Goal: Contribute content: Contribute content

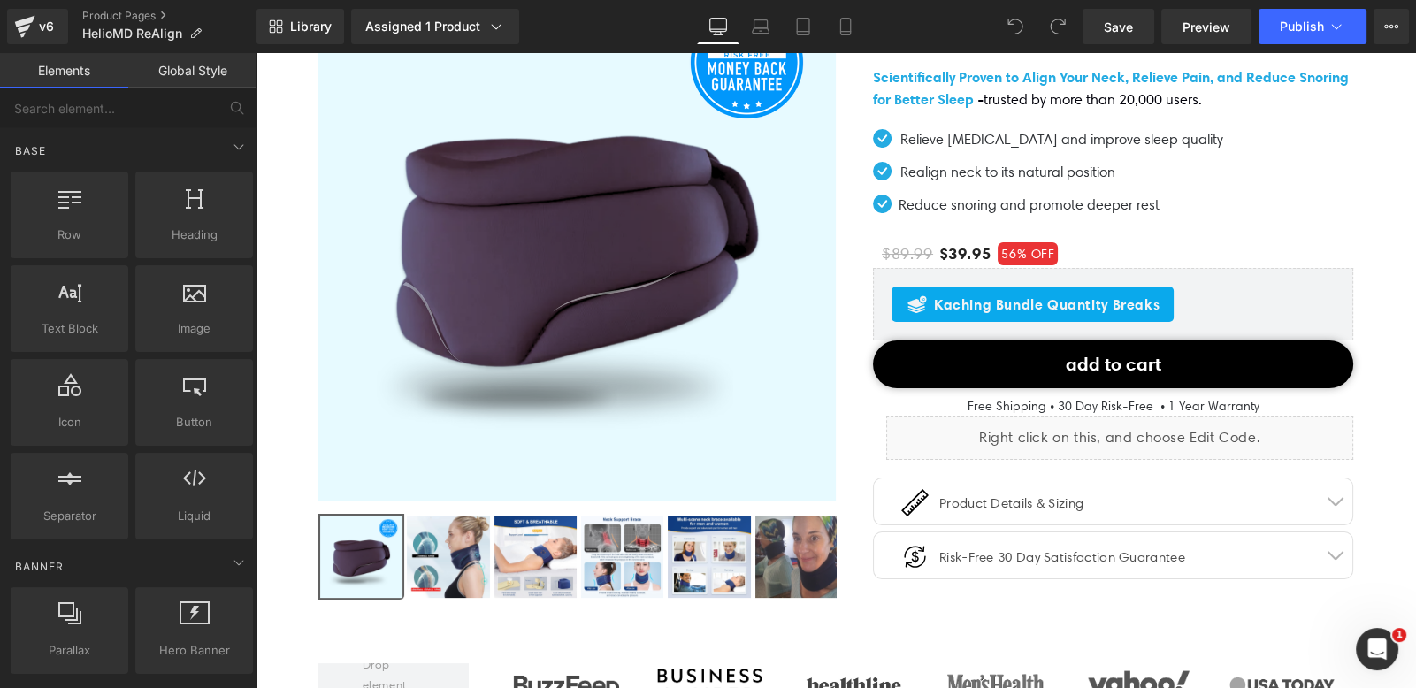
scroll to position [220, 0]
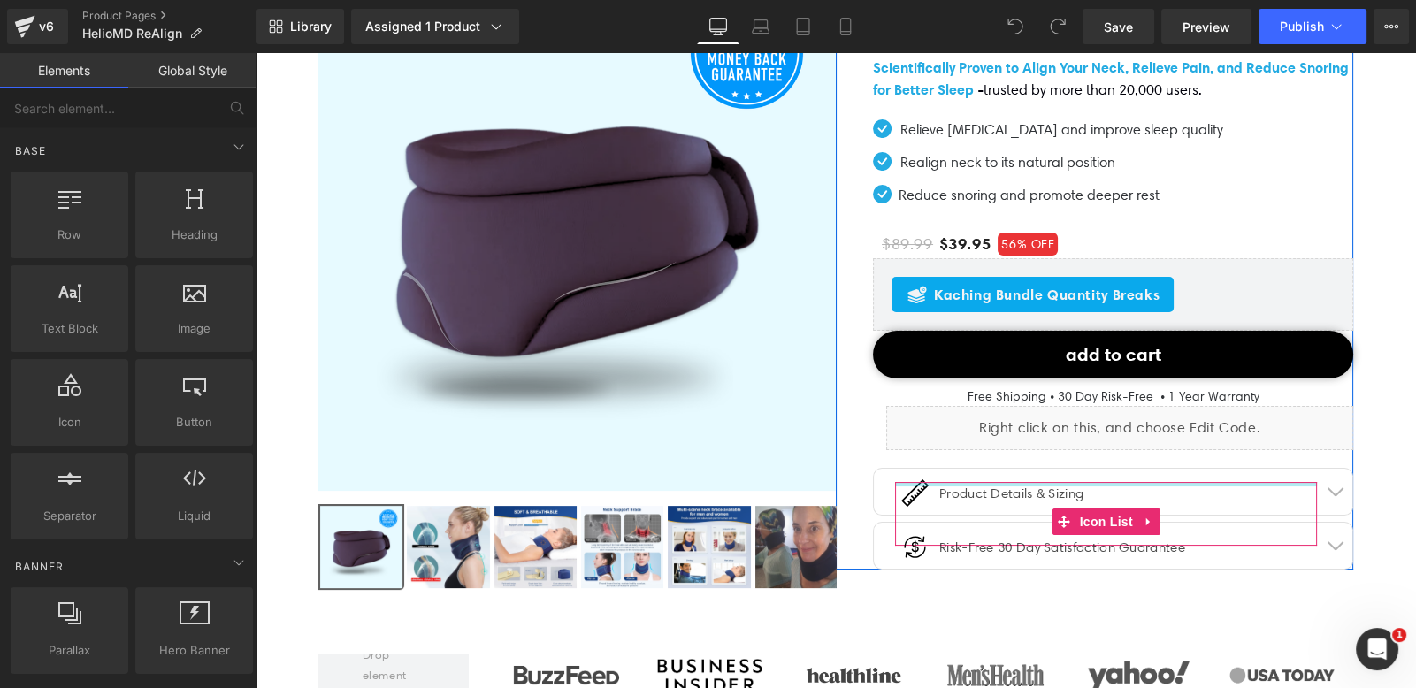
click at [1042, 483] on div "Image Product Details & Sizing Text Block Icon List" at bounding box center [1106, 514] width 422 height 64
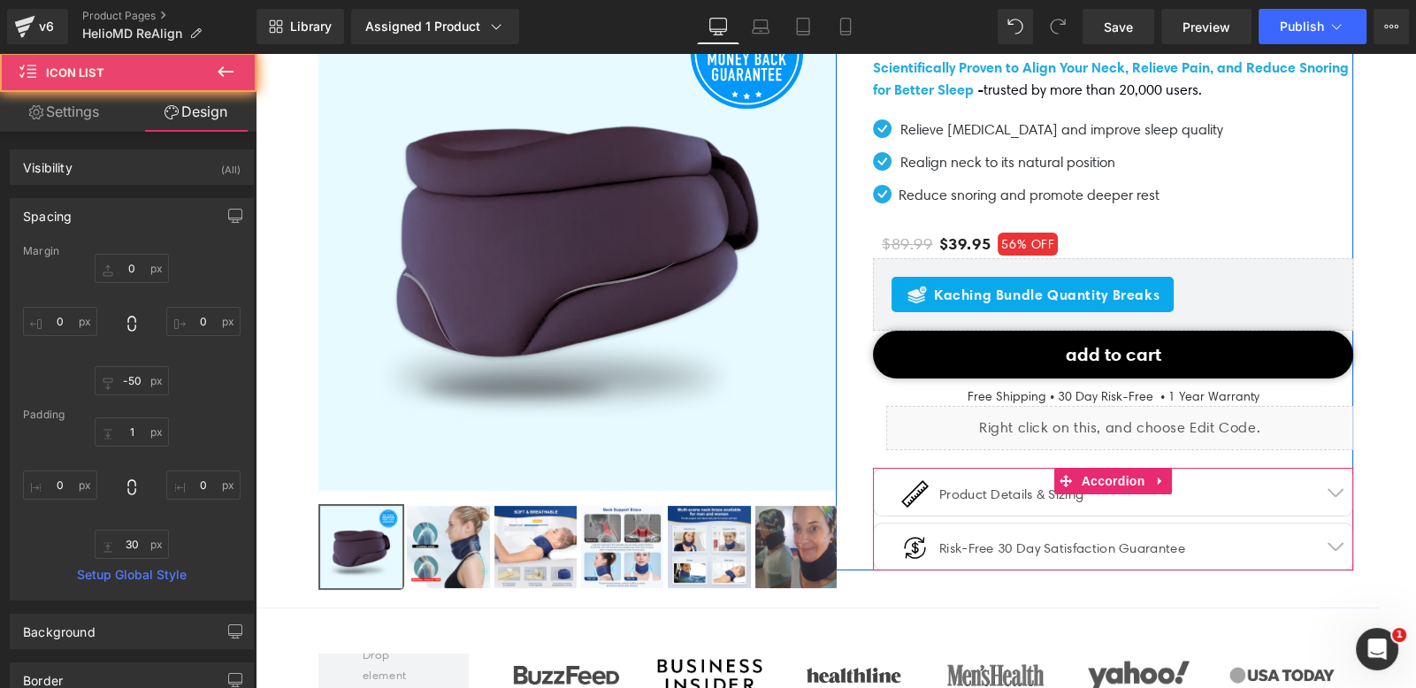
click at [1327, 486] on button "button" at bounding box center [1334, 492] width 35 height 47
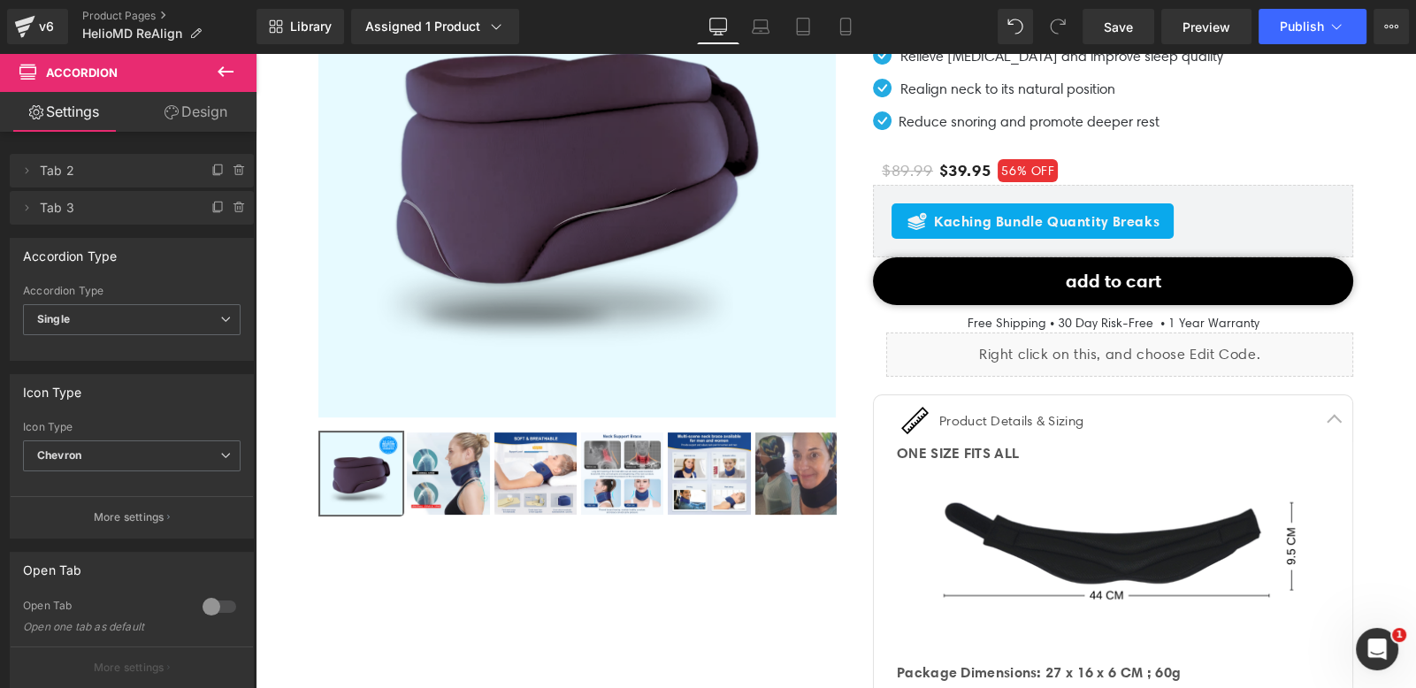
scroll to position [529, 0]
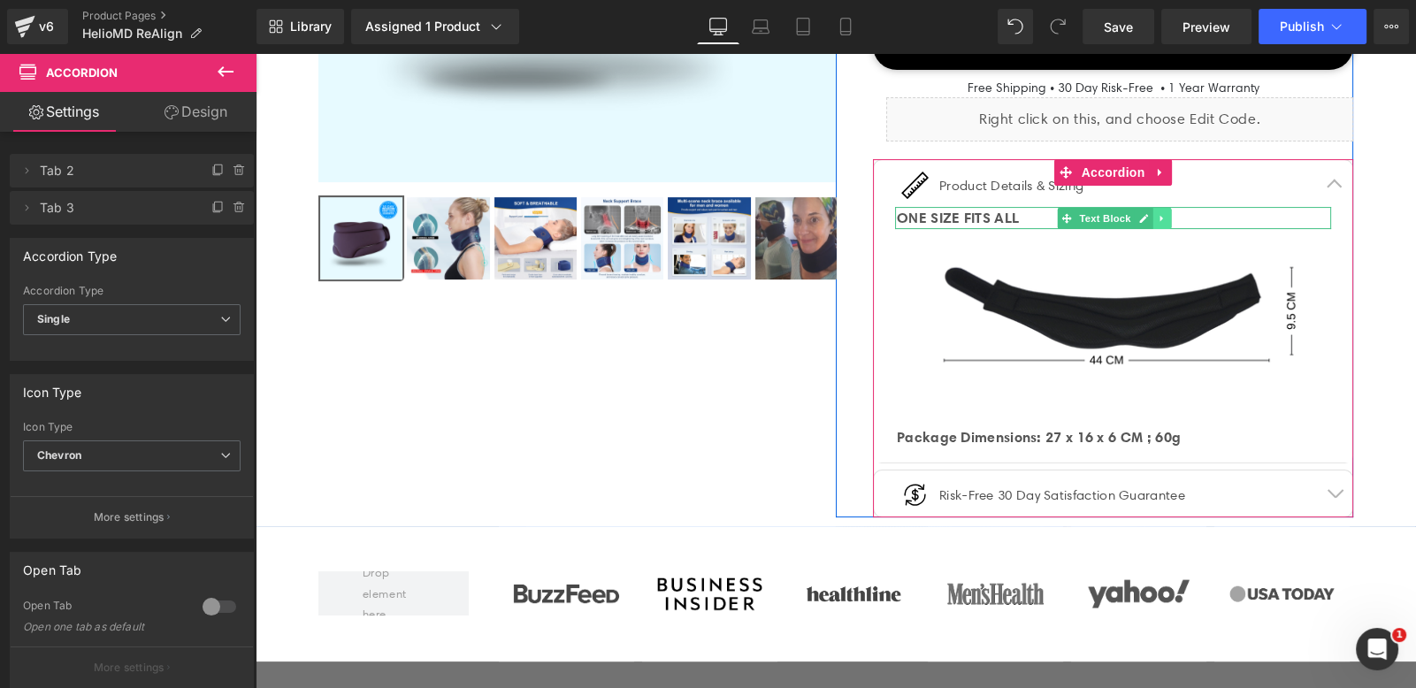
click at [1157, 214] on icon at bounding box center [1162, 218] width 10 height 11
click at [1166, 214] on icon at bounding box center [1171, 218] width 10 height 10
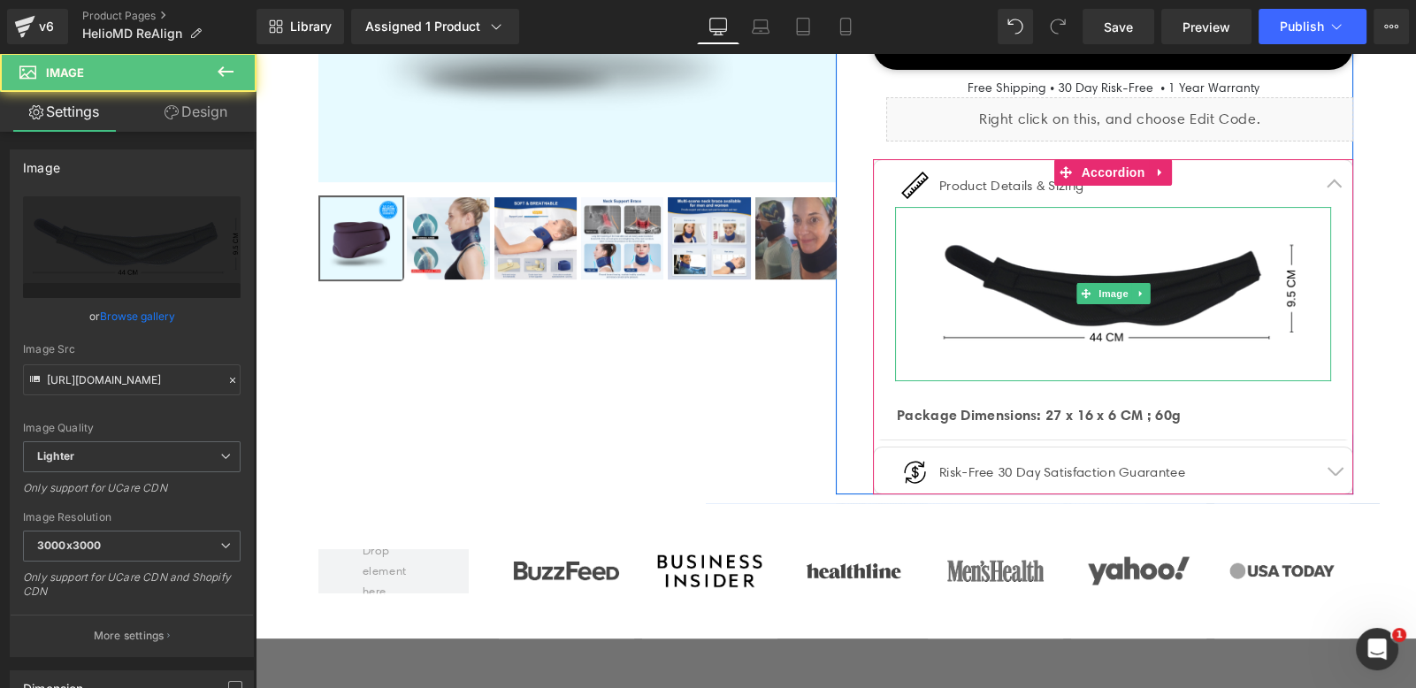
click at [1142, 311] on img at bounding box center [1113, 294] width 436 height 174
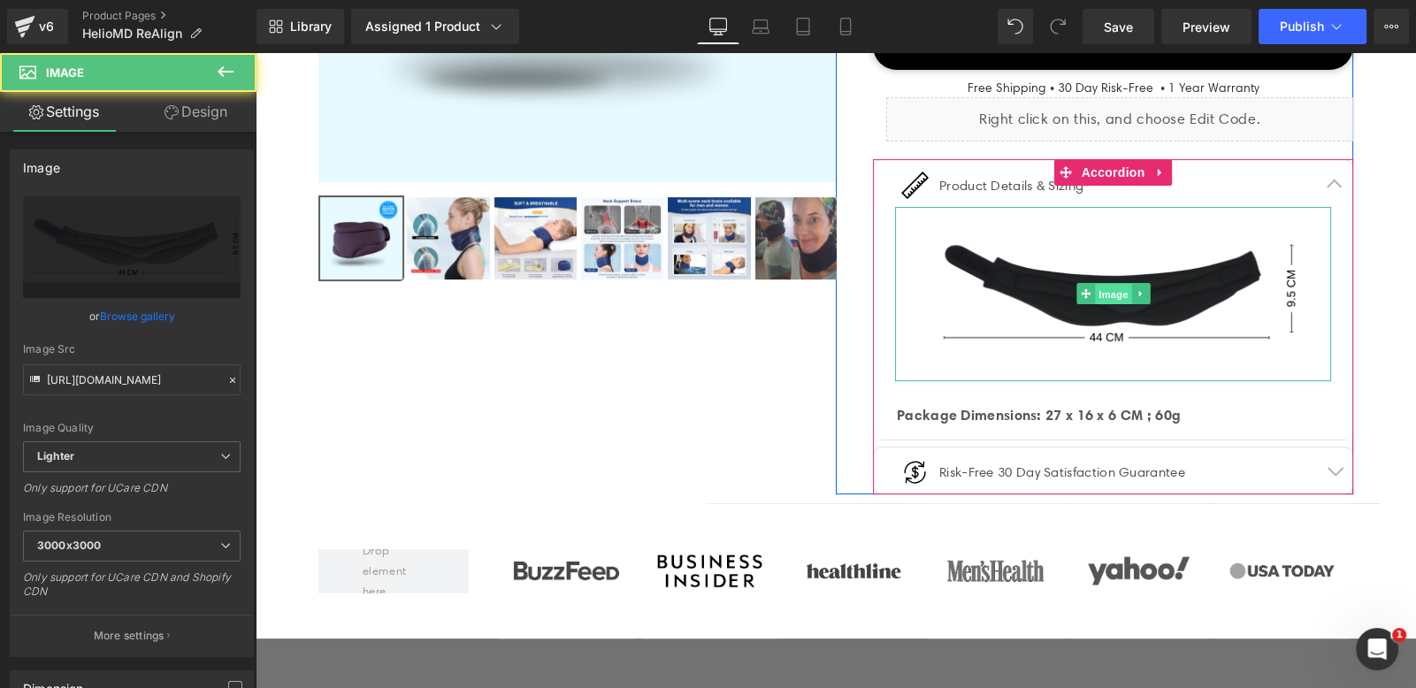
click at [1100, 292] on span "Image" at bounding box center [1113, 294] width 37 height 21
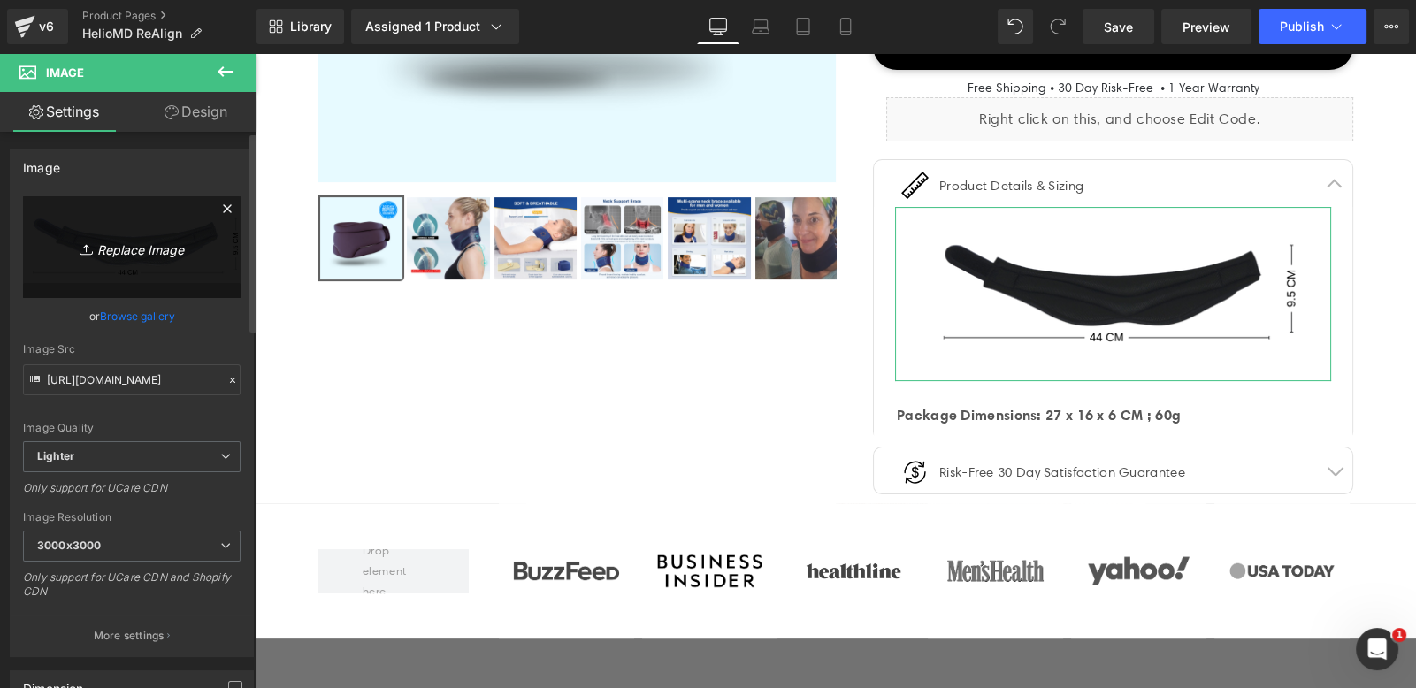
click at [198, 237] on icon "Replace Image" at bounding box center [131, 247] width 141 height 22
type input "C:\fakepath\Untitled design (2).png"
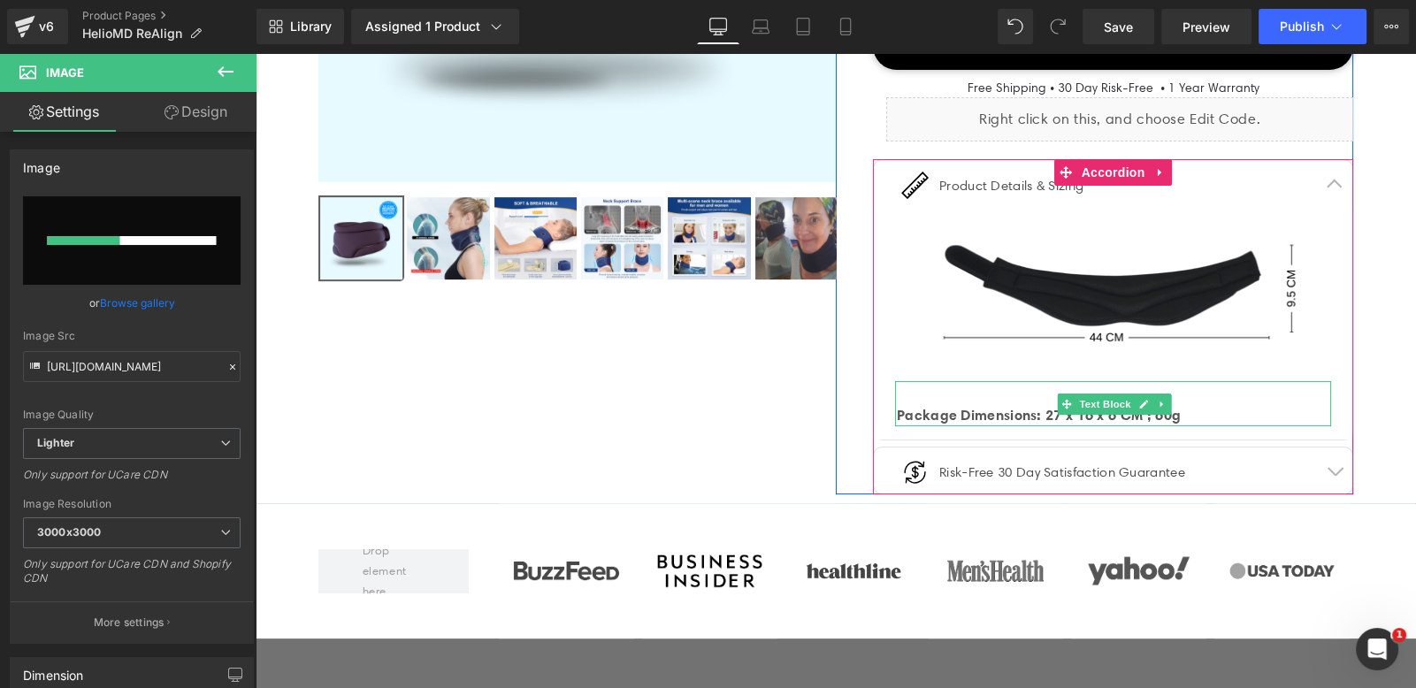
click at [1008, 406] on strong "Package Dimensions: 27 x 16 x 6 CM ; 60g" at bounding box center [1039, 415] width 284 height 18
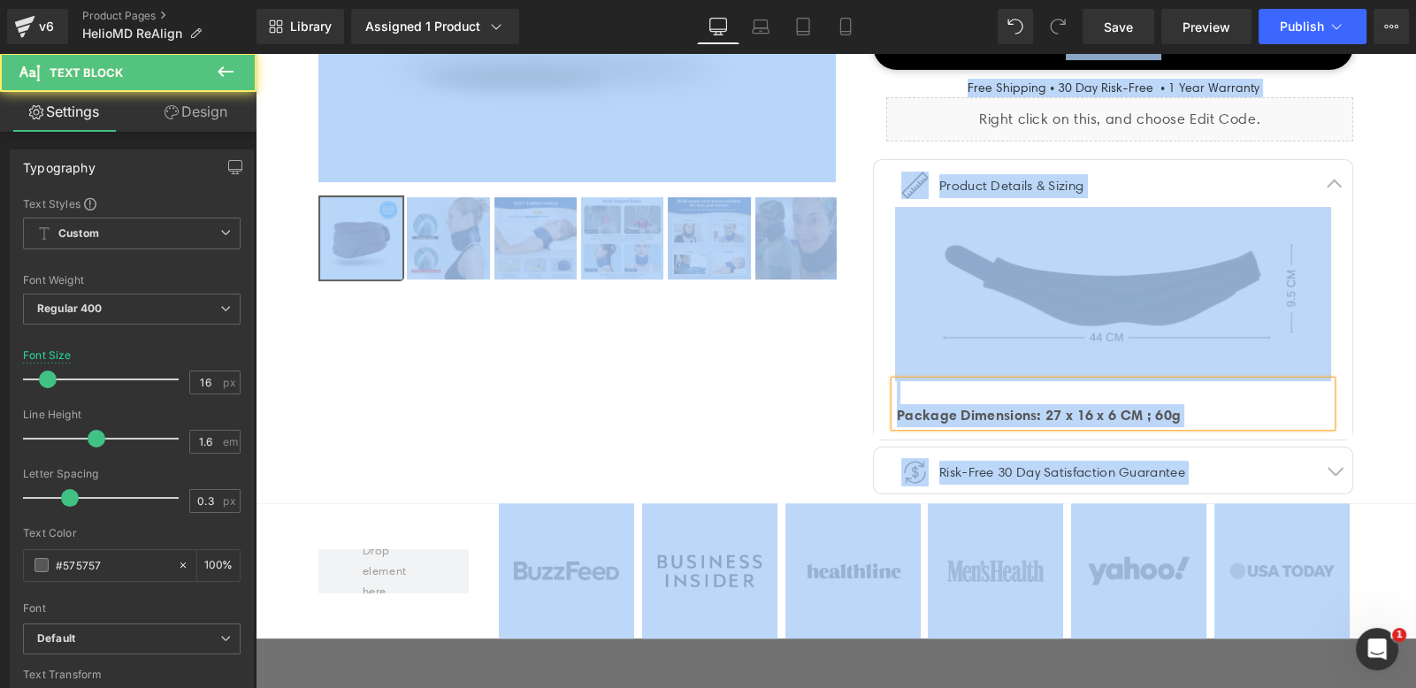
click at [1008, 406] on strong "Package Dimensions: 27 x 16 x 6 CM ; 60g" at bounding box center [1039, 415] width 284 height 18
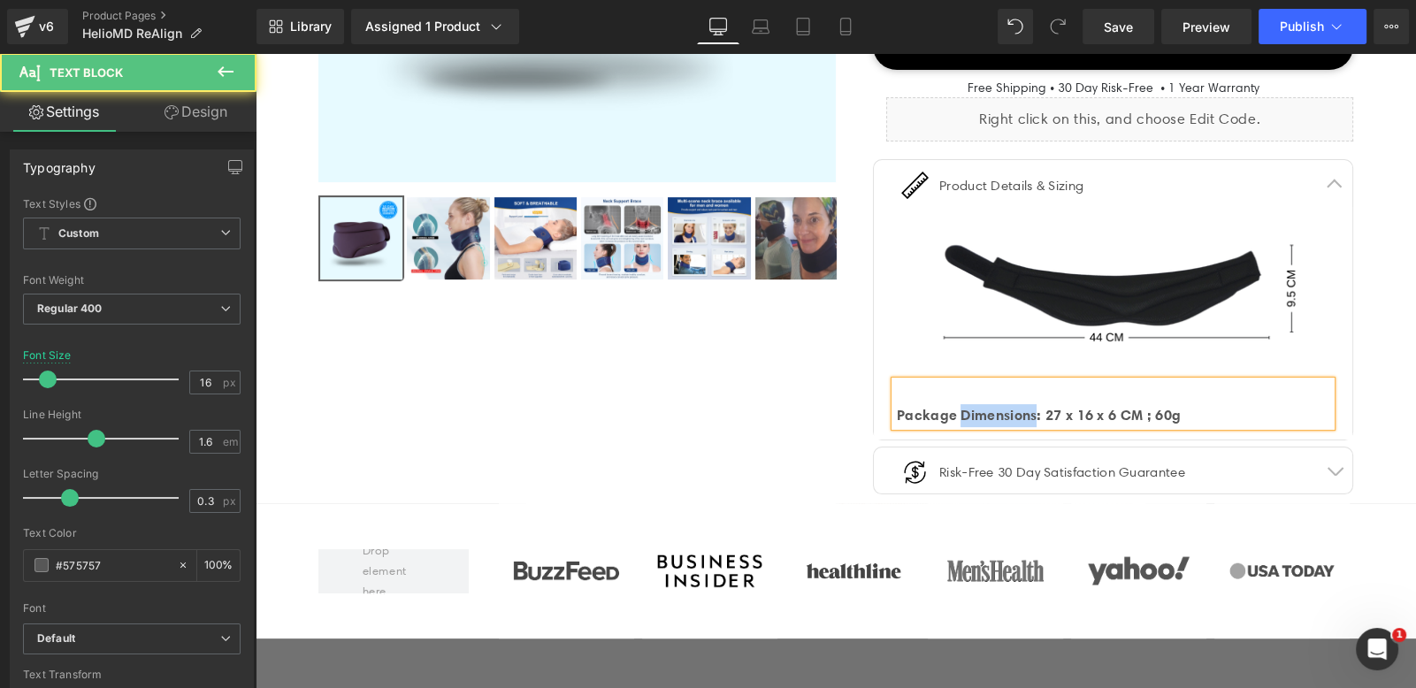
click at [1008, 406] on strong "Package Dimensions: 27 x 16 x 6 CM ; 60g" at bounding box center [1039, 415] width 284 height 18
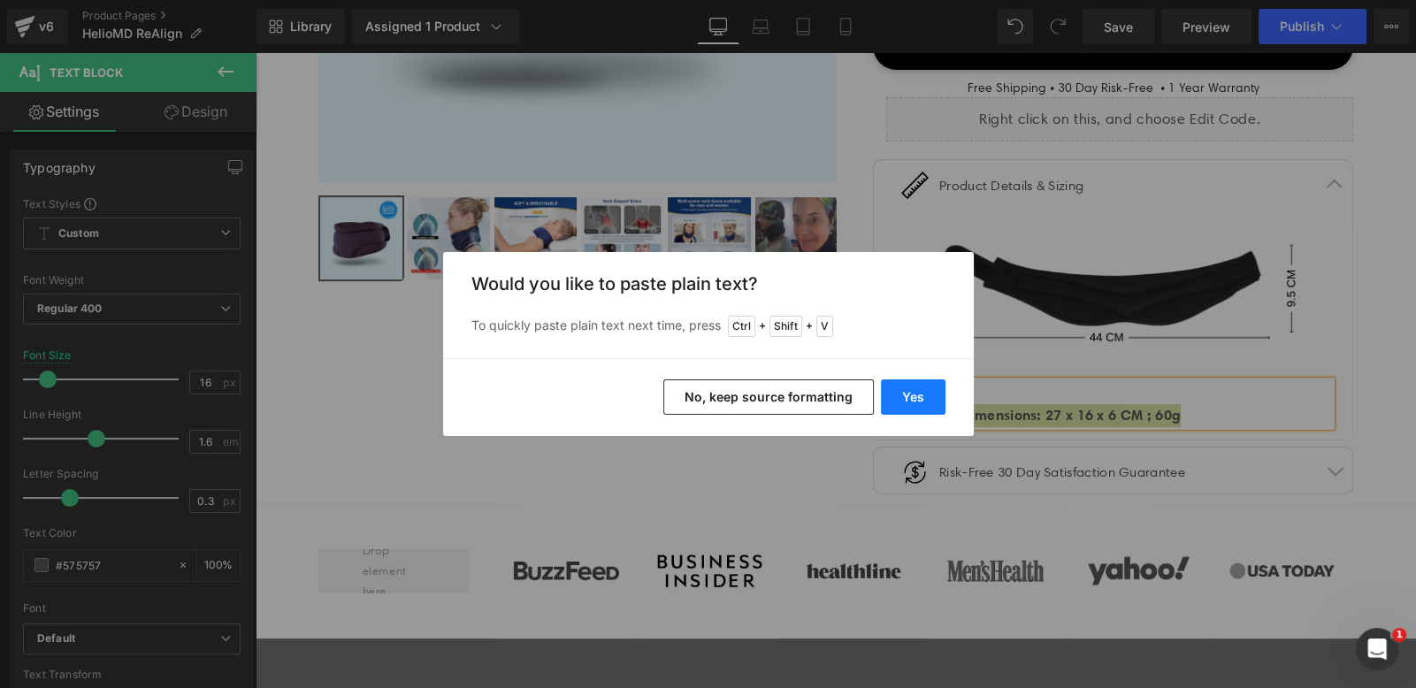
click at [915, 401] on button "Yes" at bounding box center [913, 396] width 65 height 35
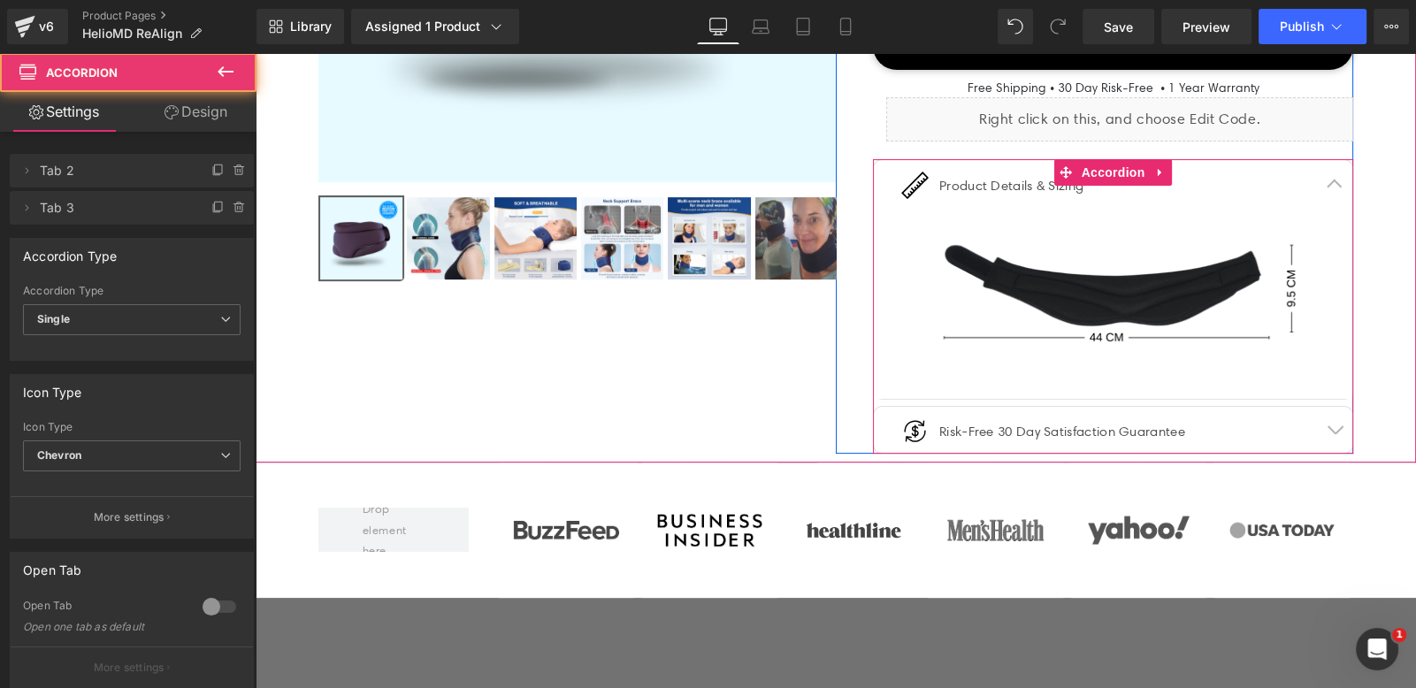
click at [1074, 388] on article "Image  Text Block" at bounding box center [1113, 303] width 478 height 192
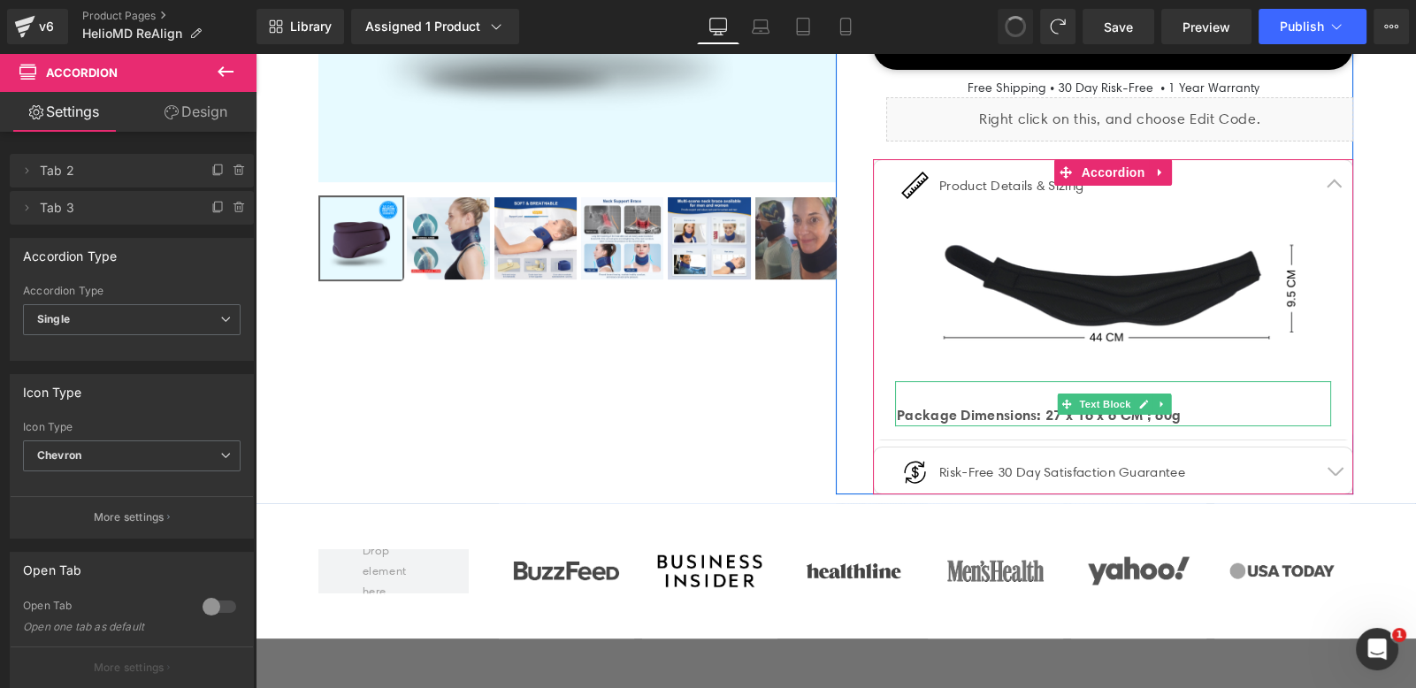
click at [1002, 406] on strong "Package Dimensions: 27 x 16 x 6 CM ; 60g" at bounding box center [1039, 415] width 284 height 18
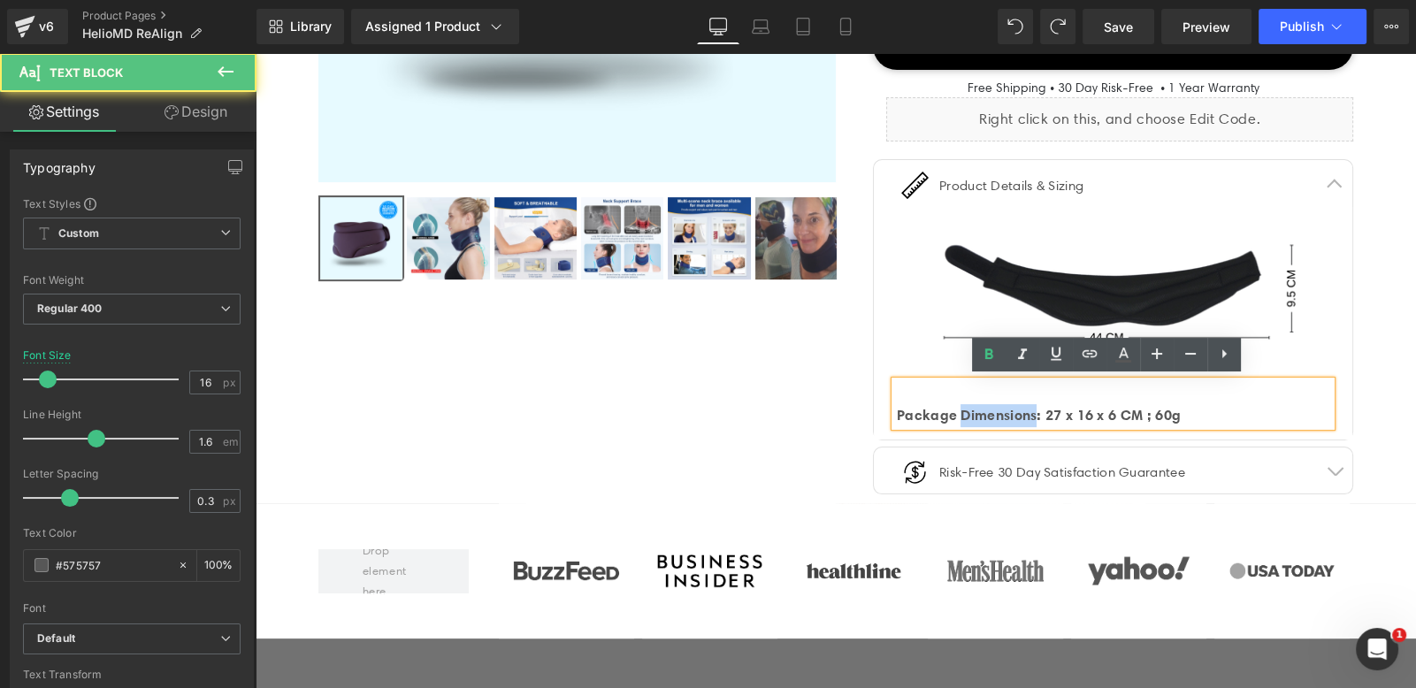
drag, startPoint x: 1002, startPoint y: 406, endPoint x: 1069, endPoint y: 412, distance: 67.5
click at [1002, 406] on strong "Package Dimensions: 27 x 16 x 6 CM ; 60g" at bounding box center [1039, 415] width 284 height 18
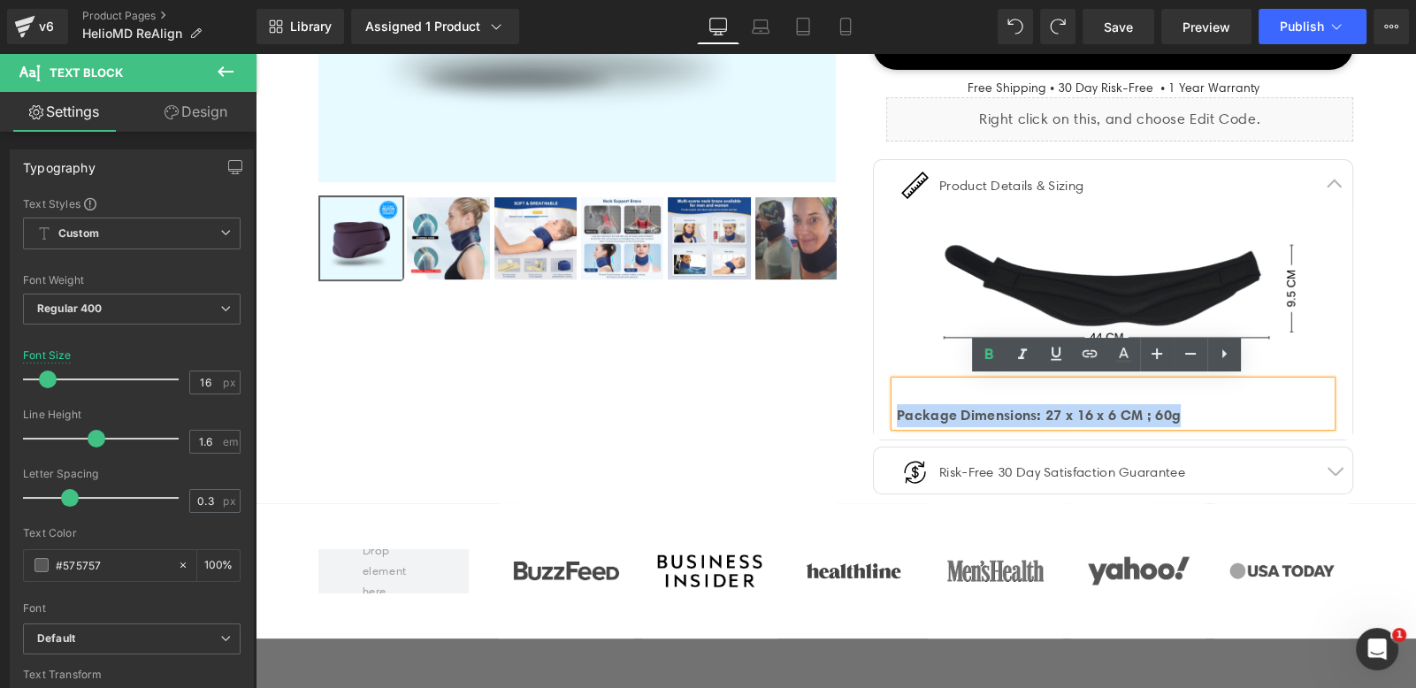
drag, startPoint x: 1200, startPoint y: 416, endPoint x: 868, endPoint y: 416, distance: 332.5
click at [874, 416] on article "Image Package Dimensions: 27 x 16 x 6 CM ; 60g Text Block" at bounding box center [1113, 323] width 478 height 233
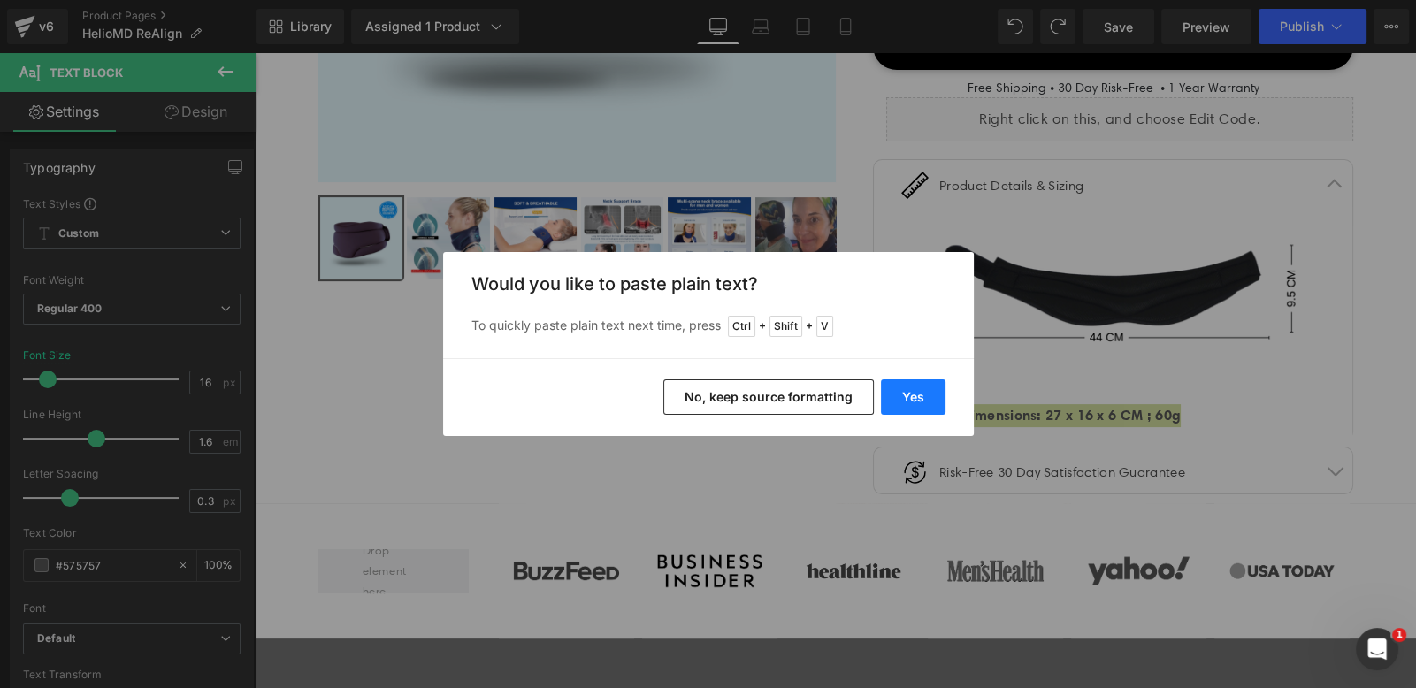
click at [906, 399] on button "Yes" at bounding box center [913, 396] width 65 height 35
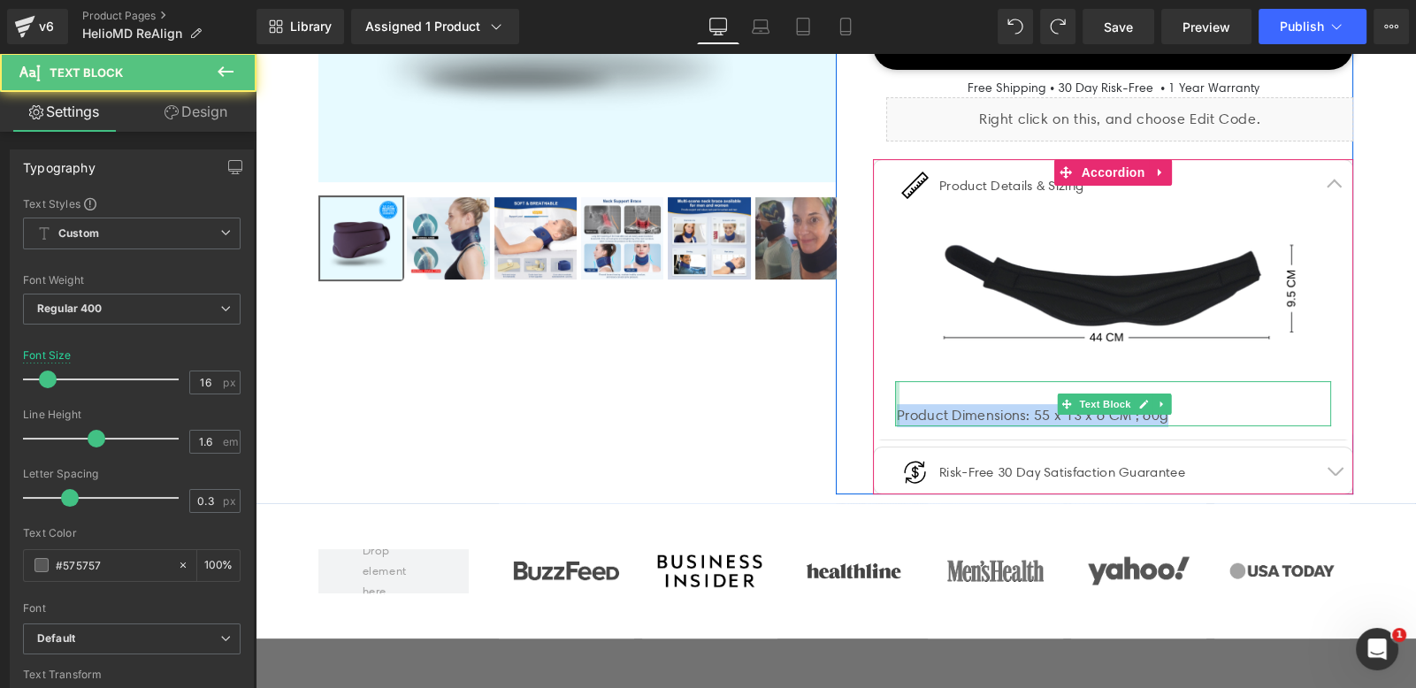
drag, startPoint x: 1181, startPoint y: 418, endPoint x: 885, endPoint y: 417, distance: 295.4
click at [885, 417] on article "Image Product Dimensions: 55 x 13 x 6 CM ; 60g  Text Block" at bounding box center [1113, 323] width 478 height 233
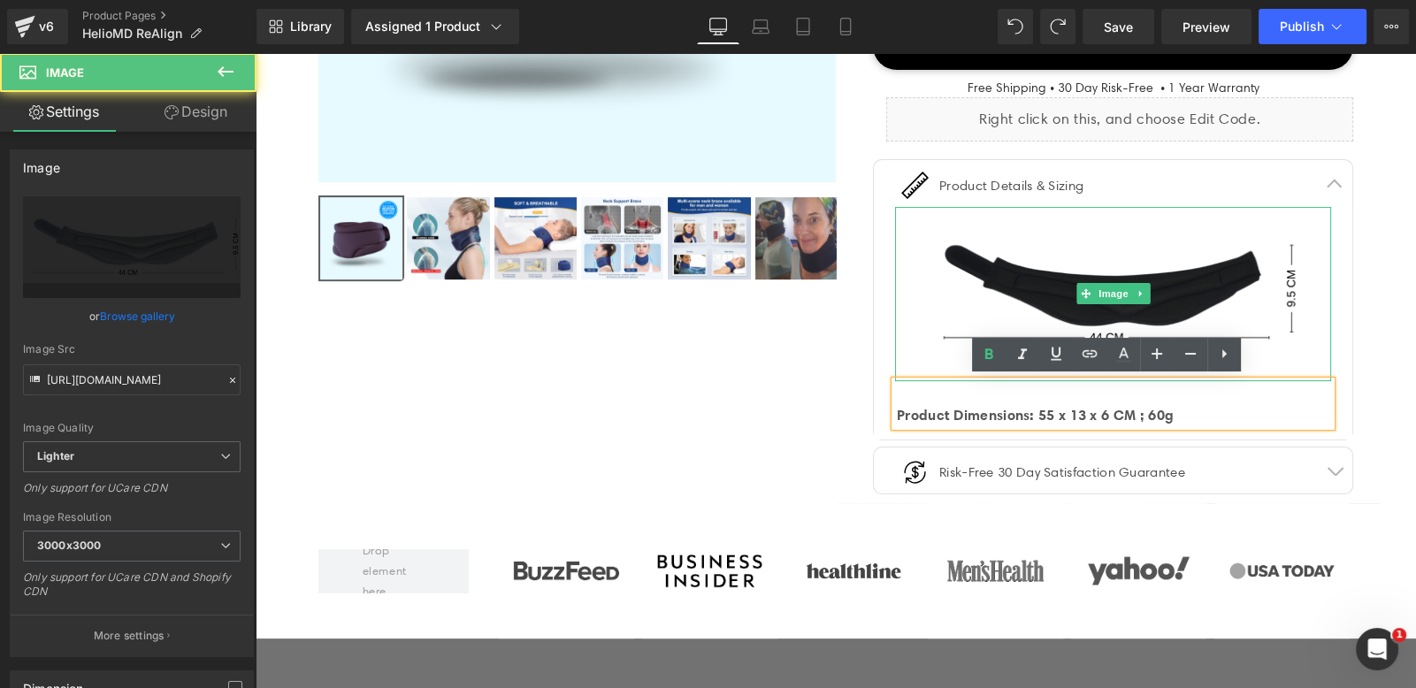
click at [1019, 279] on img at bounding box center [1113, 294] width 436 height 174
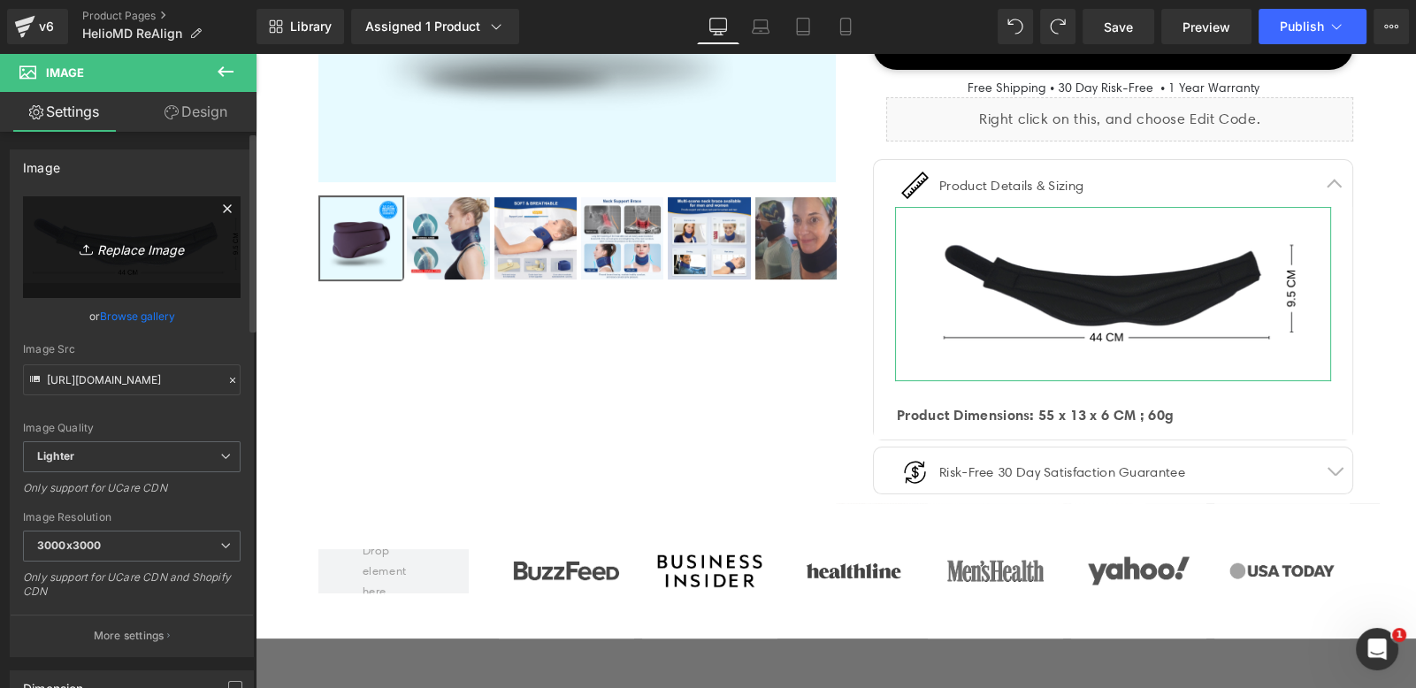
click at [148, 238] on icon "Replace Image" at bounding box center [131, 247] width 141 height 22
type input "C:\fakepath\Untitled design (2).png"
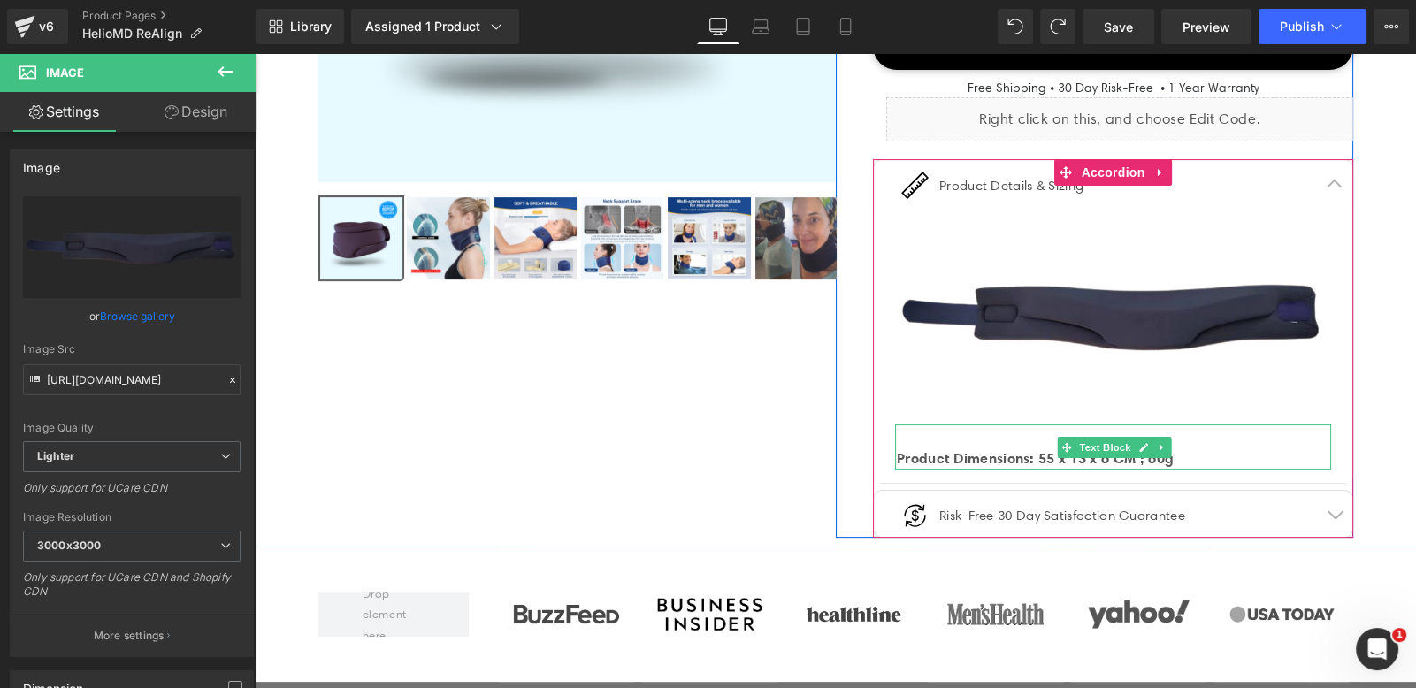
click at [968, 429] on div at bounding box center [1114, 435] width 434 height 23
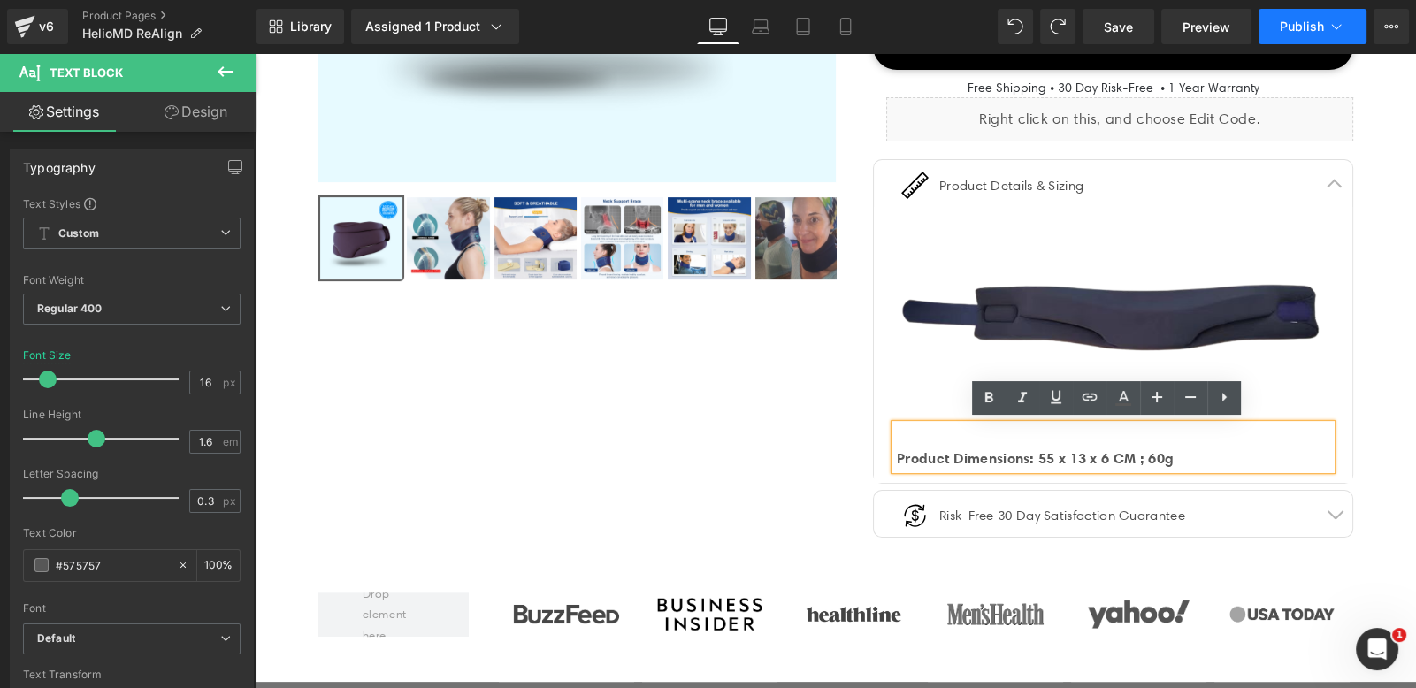
click at [1300, 28] on span "Publish" at bounding box center [1302, 26] width 44 height 14
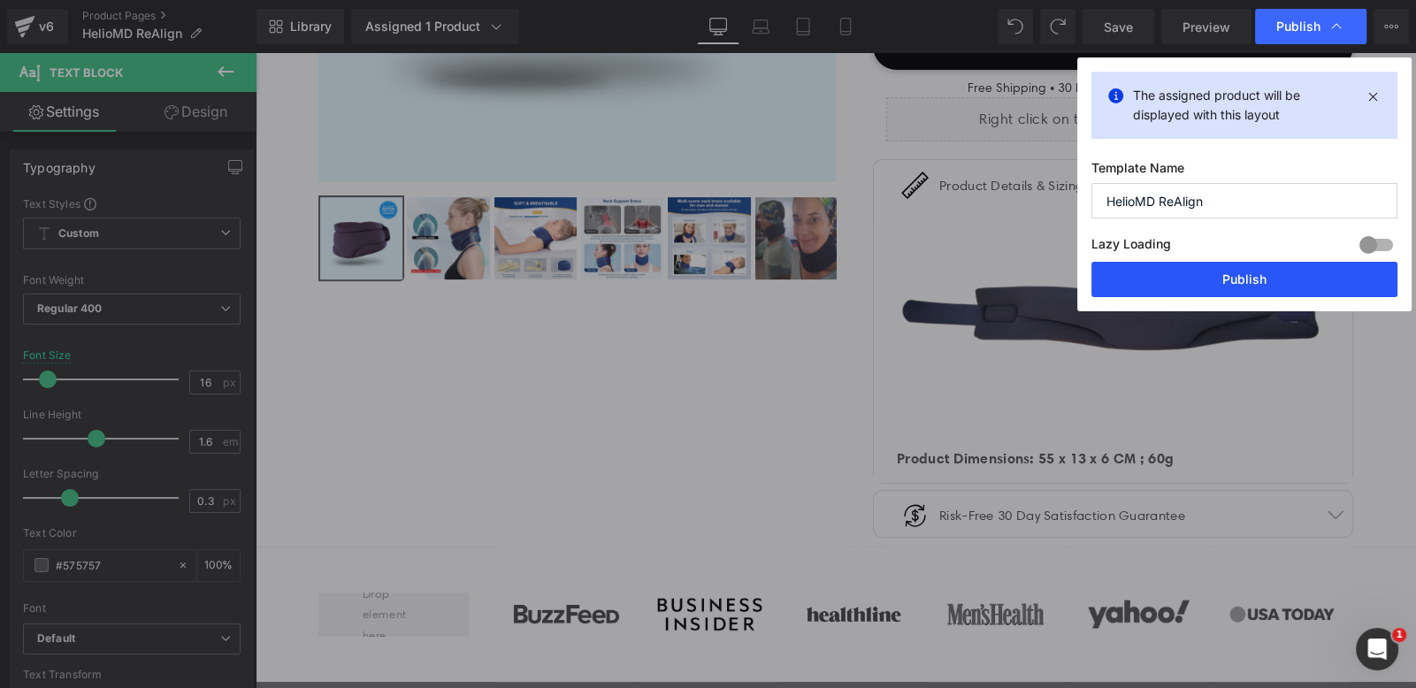
drag, startPoint x: 1302, startPoint y: 271, endPoint x: 1049, endPoint y: 211, distance: 260.0
click at [1302, 271] on button "Publish" at bounding box center [1244, 279] width 306 height 35
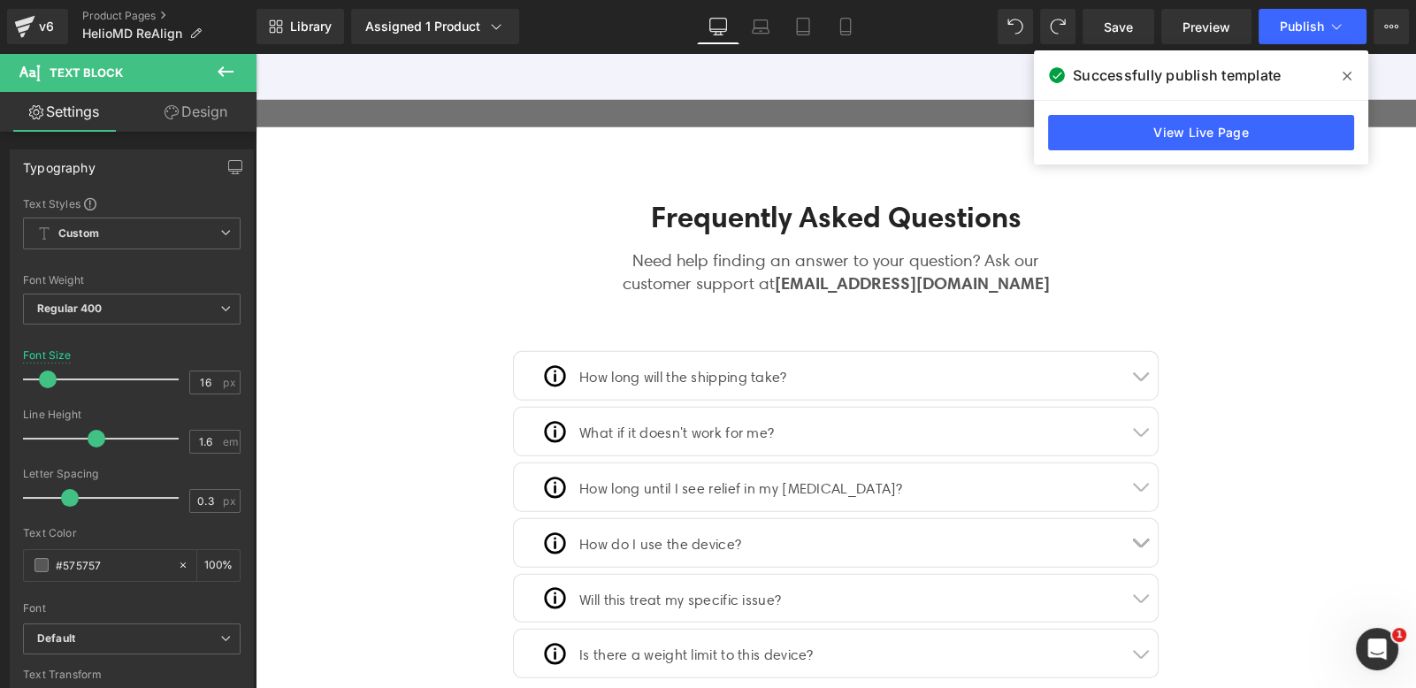
scroll to position [6641, 0]
